Goal: Information Seeking & Learning: Learn about a topic

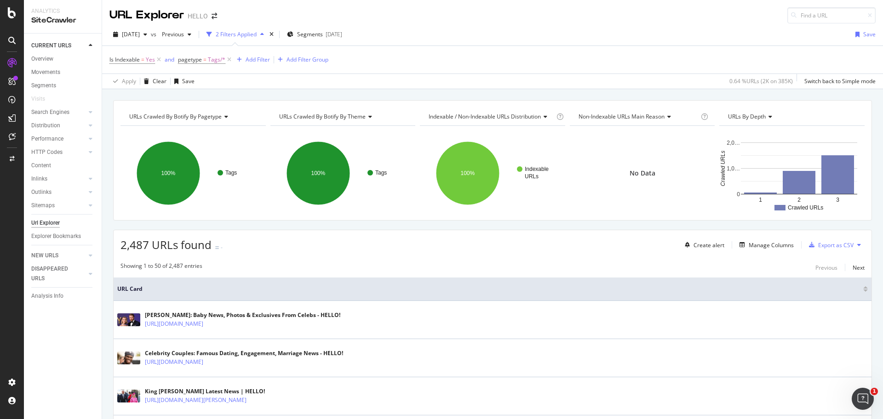
scroll to position [42, 0]
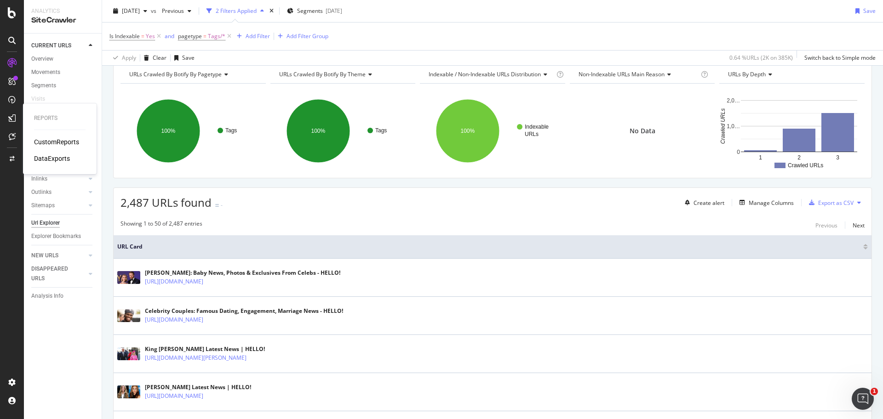
click at [54, 143] on div "CustomReports" at bounding box center [56, 141] width 45 height 9
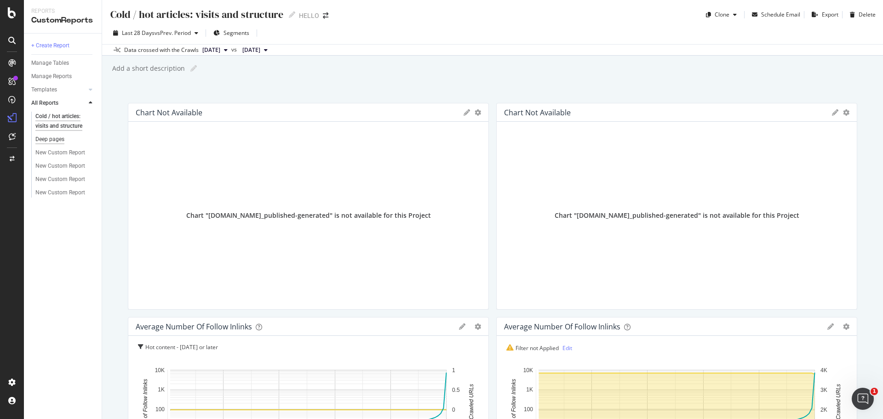
click at [53, 139] on div "Deep pages" at bounding box center [49, 140] width 29 height 10
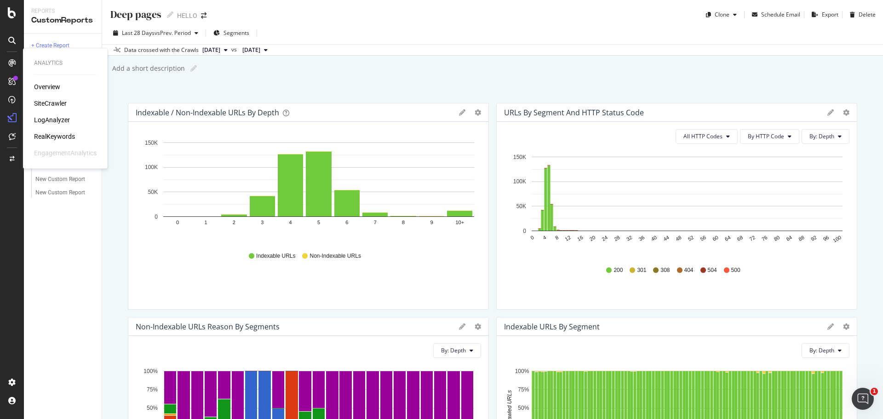
click at [52, 100] on div "SiteCrawler" at bounding box center [50, 103] width 33 height 9
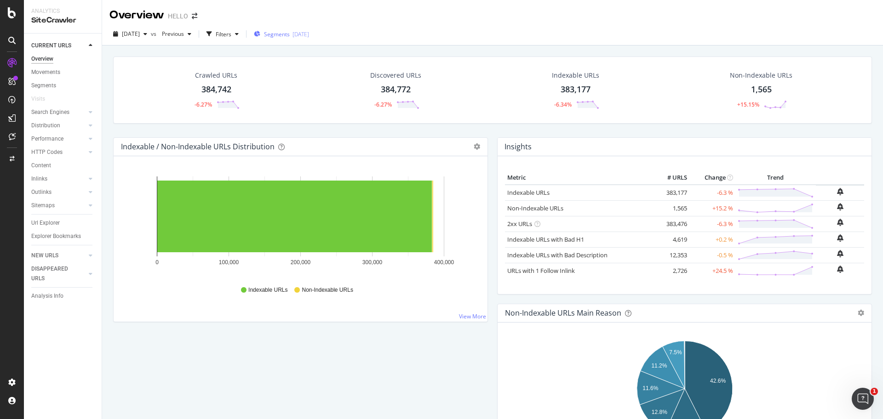
click at [290, 35] on span "Segments" at bounding box center [277, 34] width 26 height 8
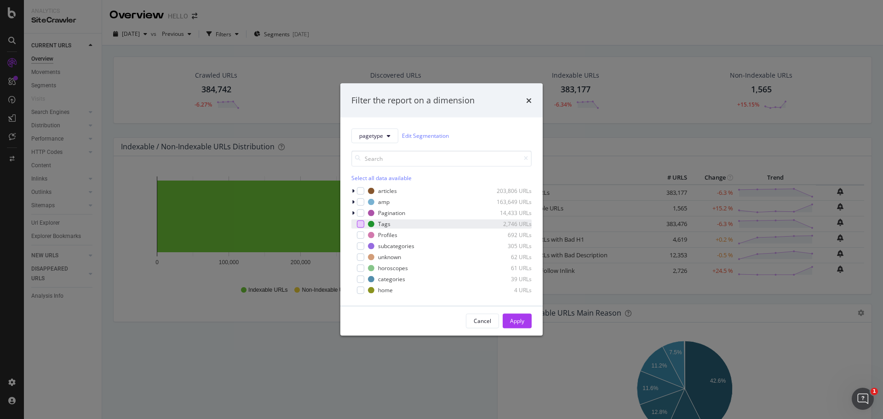
click at [359, 227] on div "modal" at bounding box center [360, 223] width 7 height 7
click at [515, 320] on div "Apply" at bounding box center [517, 321] width 14 height 8
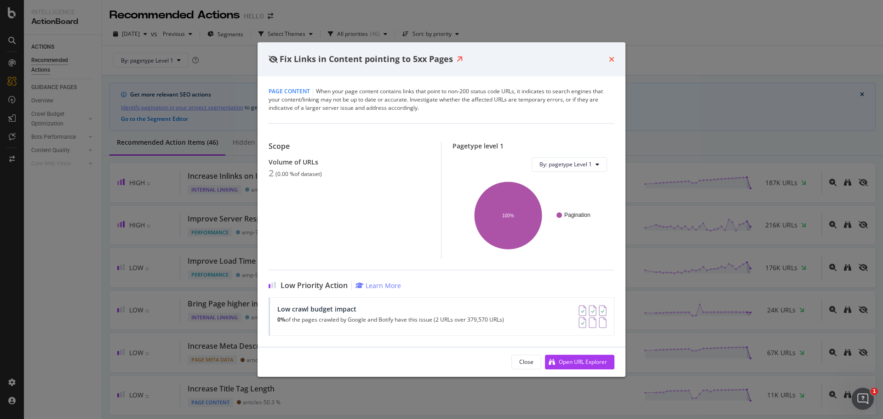
click at [612, 58] on icon "times" at bounding box center [612, 59] width 6 height 7
